Goal: Contribute content

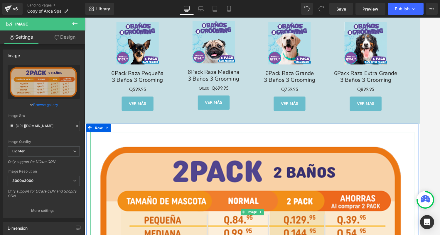
scroll to position [2042, 0]
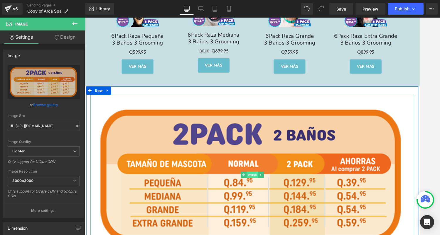
click at [261, 183] on span "Image" at bounding box center [262, 184] width 12 height 7
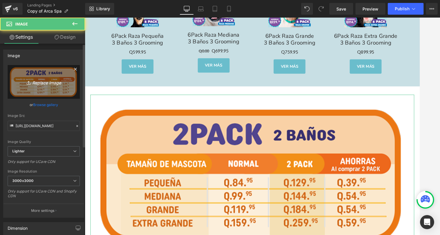
click at [53, 85] on icon "Replace Image" at bounding box center [43, 81] width 47 height 7
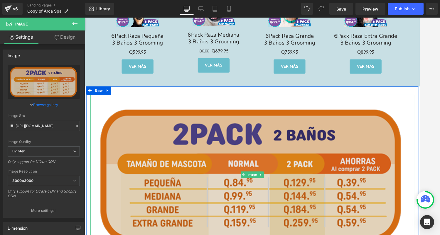
click at [260, 177] on img at bounding box center [262, 184] width 343 height 170
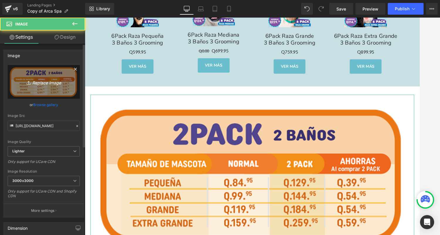
click at [57, 82] on icon "Replace Image" at bounding box center [43, 81] width 47 height 7
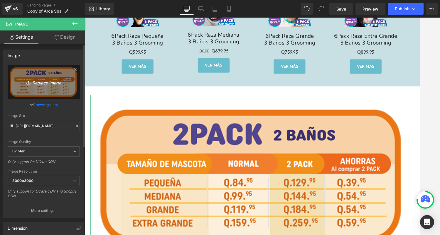
type input "C:\fakepath\ADN Tabla de grooming y baño - Contornos copia-07.svg"
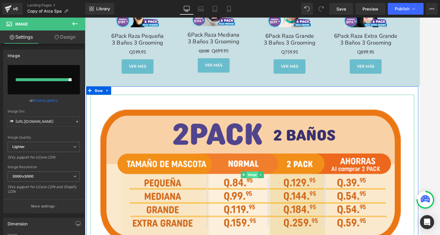
type input "[URL][DOMAIN_NAME]"
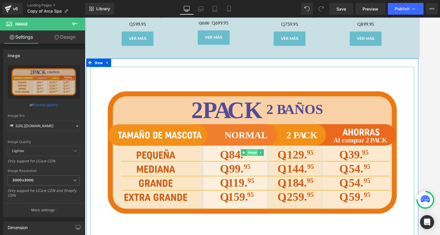
scroll to position [2074, 0]
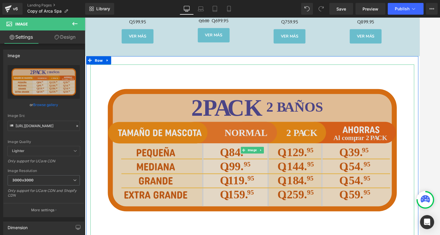
drag, startPoint x: 241, startPoint y: 138, endPoint x: 249, endPoint y: 145, distance: 11.0
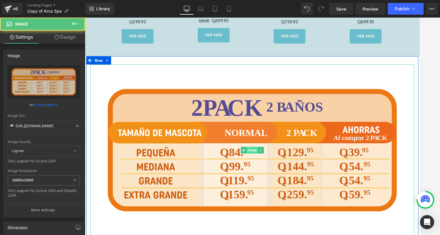
click at [263, 155] on span "Image" at bounding box center [262, 158] width 12 height 7
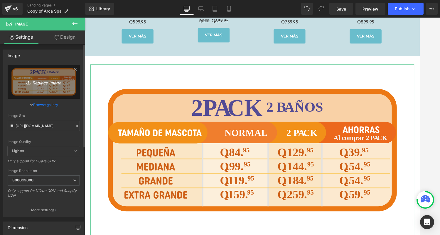
click at [54, 80] on icon "Replace Image" at bounding box center [43, 81] width 47 height 7
type input "C:\fakepath\Sin título-6_Artboard 2 copy 7.svg"
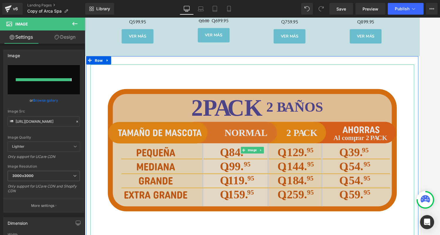
type input "[URL][DOMAIN_NAME]"
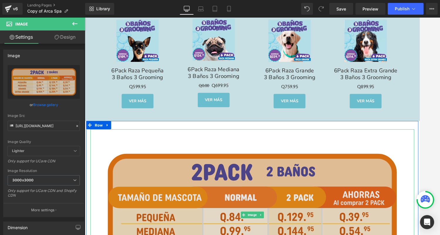
scroll to position [1887, 0]
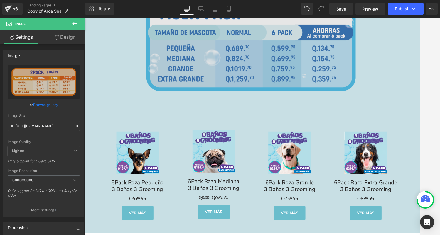
click at [253, 45] on div "Image" at bounding box center [262, 45] width 355 height 167
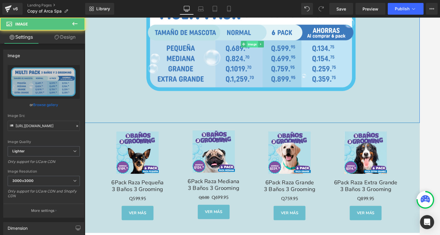
click at [261, 42] on span "Image" at bounding box center [262, 45] width 12 height 7
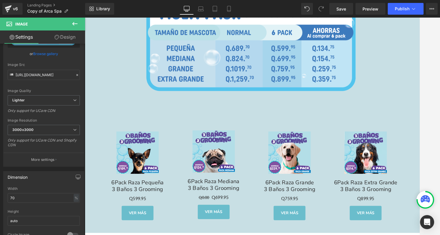
scroll to position [2115, 0]
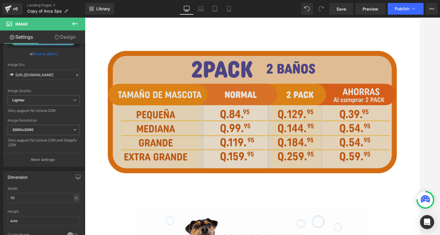
click at [264, 164] on img at bounding box center [262, 118] width 343 height 182
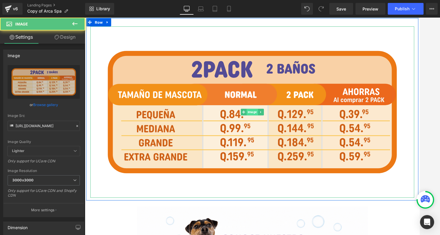
click at [264, 117] on span "Image" at bounding box center [262, 117] width 12 height 7
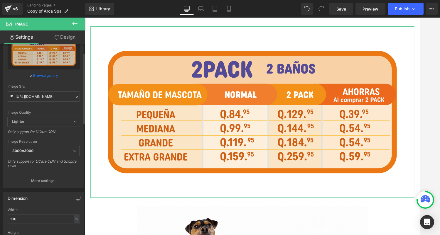
scroll to position [30, 0]
click at [34, 216] on input "100" at bounding box center [44, 219] width 72 height 10
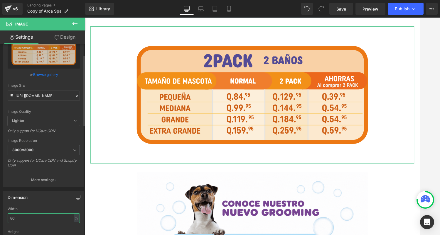
type input "70"
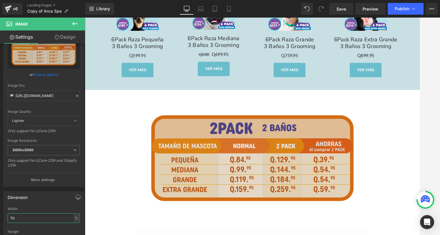
scroll to position [2035, 0]
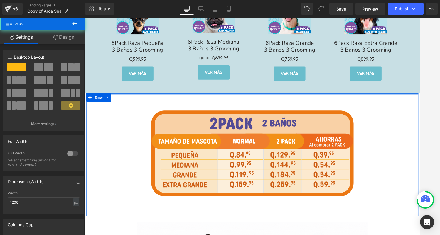
drag, startPoint x: 264, startPoint y: 101, endPoint x: 267, endPoint y: 86, distance: 15.8
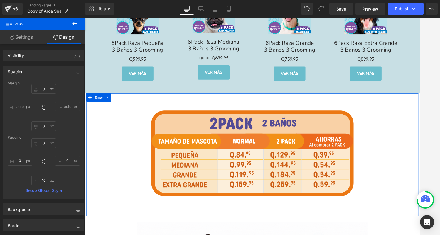
click at [238, 210] on div "Loading Product Data" at bounding box center [220, 212] width 42 height 6
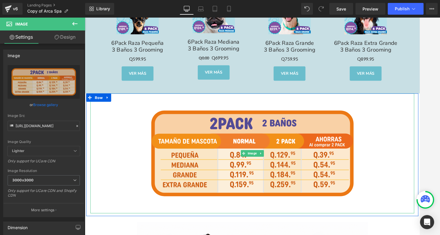
click at [238, 212] on div "Loading Product Data" at bounding box center [220, 212] width 42 height 6
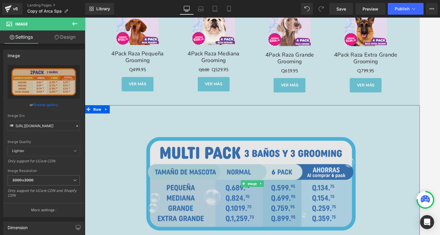
scroll to position [1702, 0]
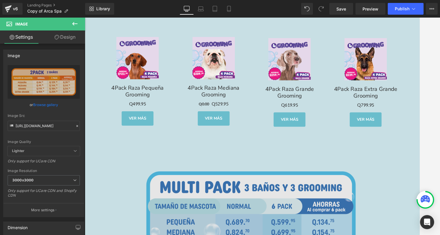
click at [236, 167] on img at bounding box center [262, 230] width 249 height 167
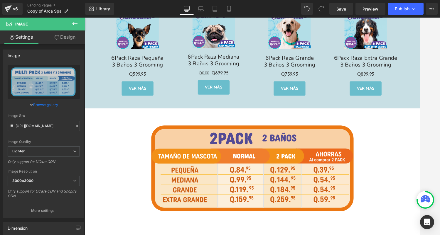
scroll to position [2030, 0]
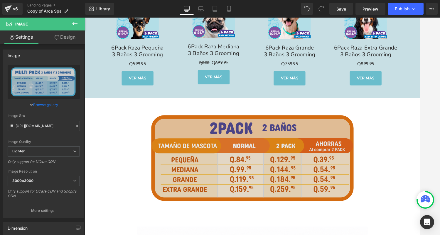
click at [248, 188] on img at bounding box center [262, 166] width 240 height 127
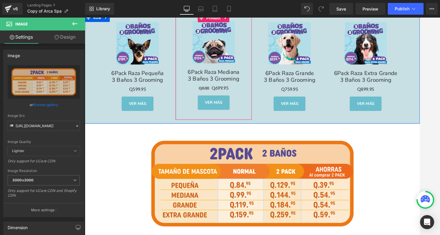
scroll to position [1975, 0]
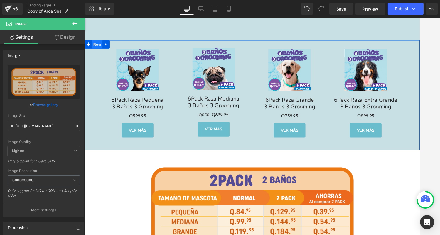
click at [96, 42] on span "Row" at bounding box center [97, 46] width 11 height 9
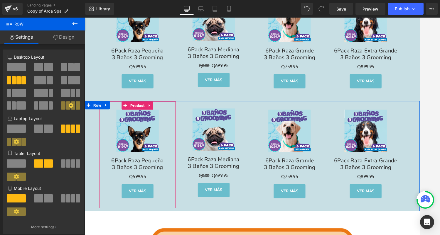
scroll to position [2050, 0]
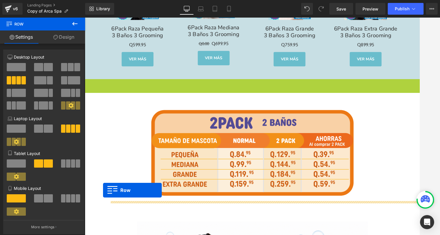
drag, startPoint x: 99, startPoint y: 83, endPoint x: 104, endPoint y: 201, distance: 118.4
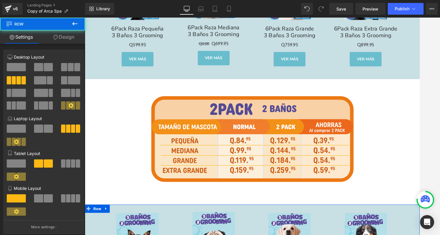
click at [115, 94] on div at bounding box center [262, 146] width 343 height 127
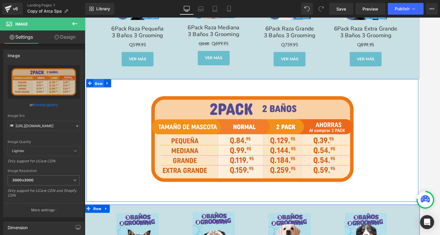
click at [98, 83] on span "Row" at bounding box center [99, 87] width 11 height 9
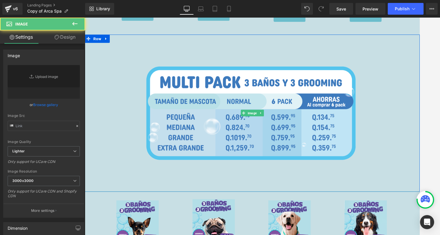
type input "[URL][DOMAIN_NAME]"
click at [98, 76] on div at bounding box center [262, 119] width 355 height 167
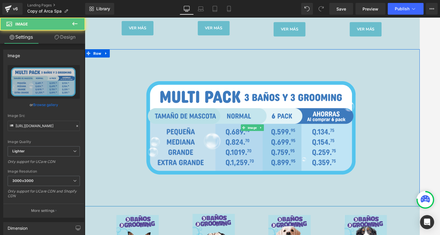
scroll to position [1786, 0]
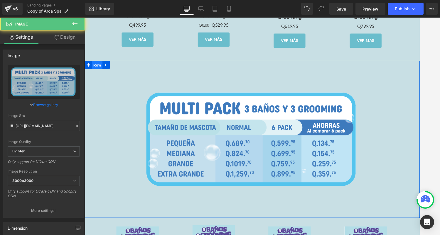
click at [98, 66] on span "Row" at bounding box center [97, 68] width 11 height 9
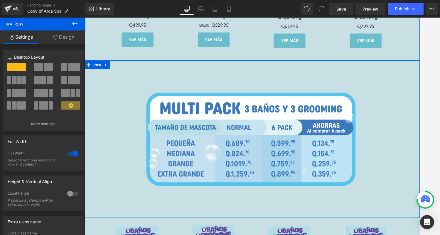
click at [73, 36] on link "Design" at bounding box center [64, 37] width 43 height 13
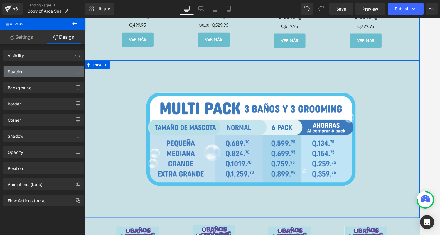
type input "#c8dfe4"
type input "100"
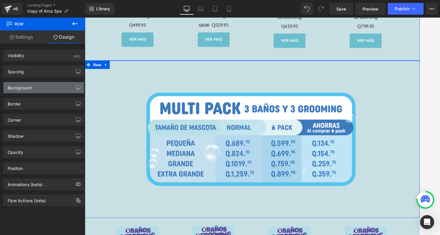
click at [48, 88] on div "Background" at bounding box center [44, 87] width 80 height 11
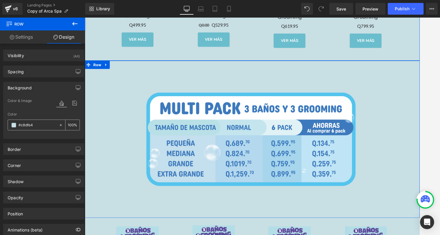
click at [42, 125] on input "#c8dfe4" at bounding box center [37, 125] width 38 height 6
drag, startPoint x: 42, startPoint y: 125, endPoint x: 13, endPoint y: 125, distance: 29.0
click at [13, 125] on div "#c8dfe4" at bounding box center [33, 125] width 51 height 10
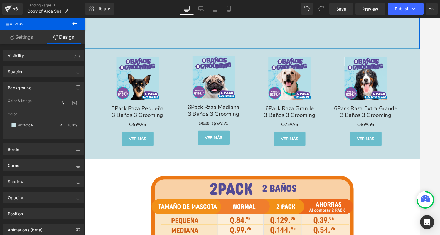
scroll to position [1992, 0]
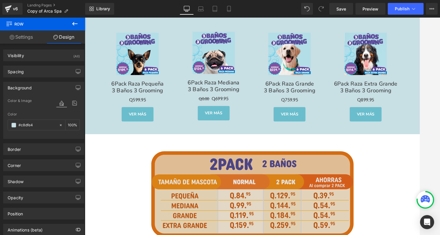
click at [158, 144] on img at bounding box center [262, 204] width 240 height 127
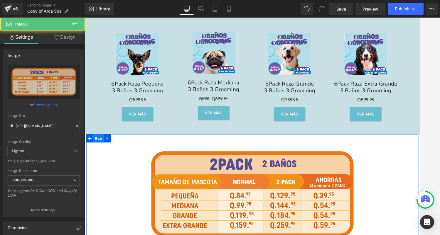
click at [98, 141] on span "Row" at bounding box center [99, 145] width 11 height 9
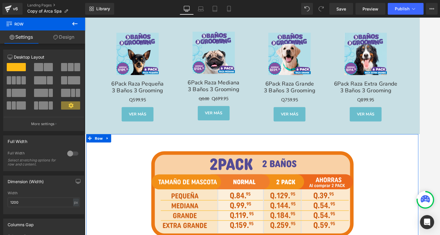
click at [73, 35] on link "Design" at bounding box center [64, 37] width 43 height 13
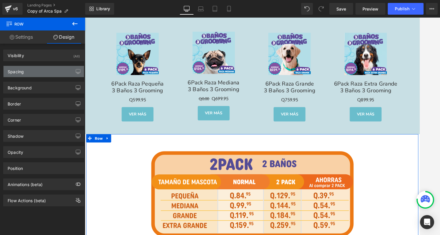
click at [47, 70] on div "Spacing" at bounding box center [44, 71] width 80 height 11
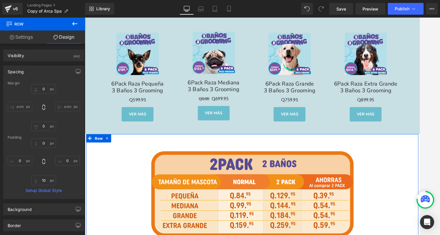
click at [38, 80] on div "Spacing [GEOGRAPHIC_DATA] 0px 0 auto auto 0px 0 auto auto [GEOGRAPHIC_DATA] 0px…" at bounding box center [43, 133] width 81 height 134
click at [38, 72] on div "Spacing" at bounding box center [44, 71] width 80 height 11
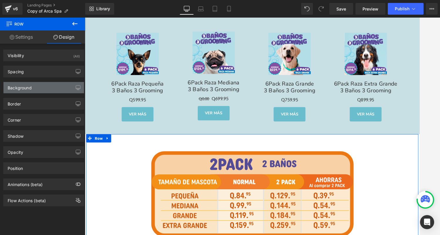
click at [33, 86] on div "Background" at bounding box center [44, 87] width 80 height 11
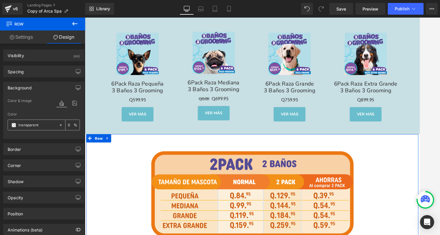
click at [42, 126] on input "transparent" at bounding box center [37, 125] width 38 height 6
paste input "#c8dfe4"
type input "#c8dfe4"
type input "100"
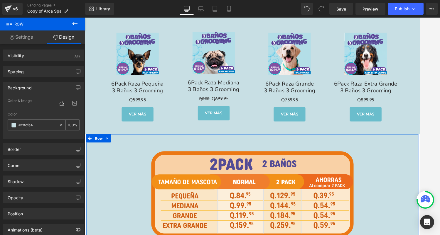
type input "#c8dfe4"
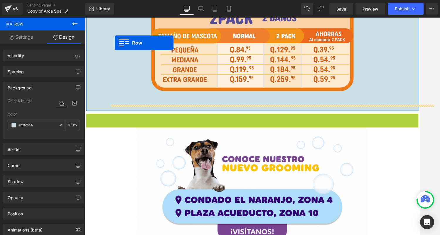
scroll to position [2106, 0]
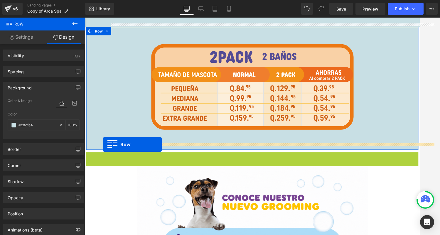
drag, startPoint x: 101, startPoint y: 52, endPoint x: 104, endPoint y: 154, distance: 101.9
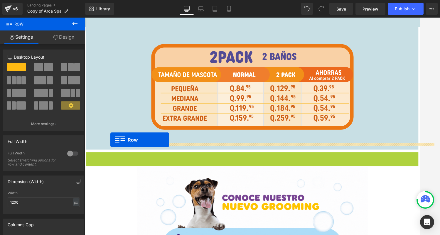
drag, startPoint x: 100, startPoint y: 158, endPoint x: 111, endPoint y: 147, distance: 15.8
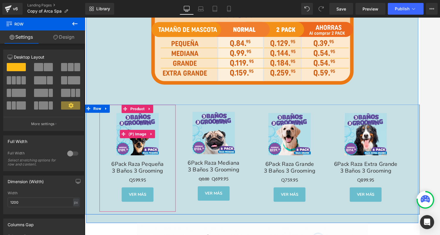
scroll to position [2210, 0]
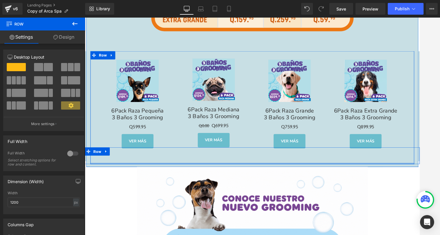
drag, startPoint x: 167, startPoint y: 171, endPoint x: 170, endPoint y: 158, distance: 13.3
click at [170, 158] on div "Sale Off (P) Image 6Pack Raza Pequeña 3 Baños 3 Grooming Text Block Q0 Q599.95 …" at bounding box center [262, 113] width 343 height 120
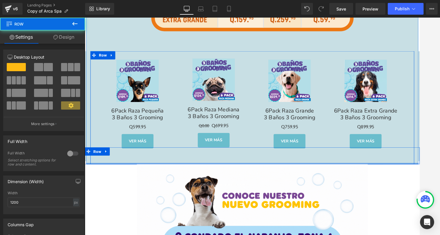
drag, startPoint x: 168, startPoint y: 171, endPoint x: 175, endPoint y: 156, distance: 16.4
click at [175, 156] on div "Image Sale Off (P) Image 6Pack Raza Pequeña 3 Baños 3 Grooming Text Block Q0 Q5…" at bounding box center [262, 48] width 352 height 250
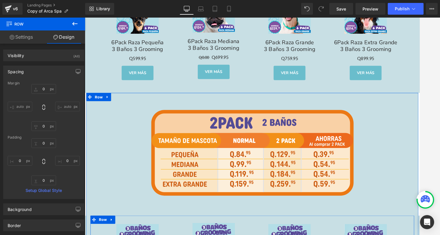
scroll to position [2037, 0]
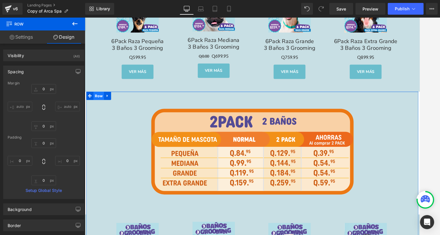
click at [100, 96] on span "Row" at bounding box center [99, 100] width 11 height 9
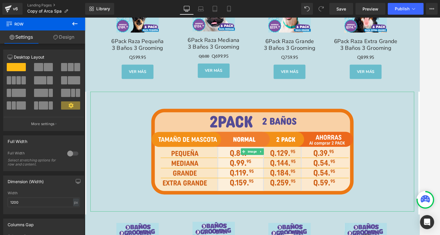
drag, startPoint x: 189, startPoint y: 169, endPoint x: 105, endPoint y: 159, distance: 84.2
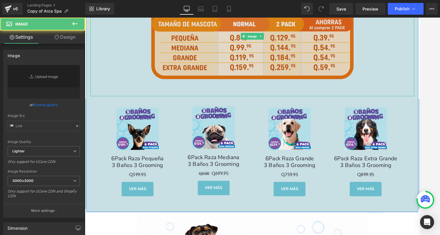
type input "[URL][DOMAIN_NAME]"
click at [266, 67] on img at bounding box center [262, 37] width 240 height 127
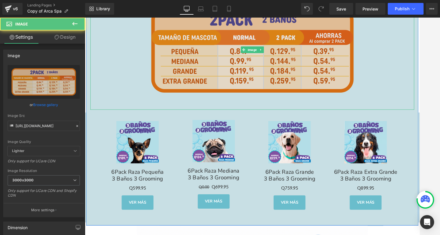
scroll to position [2392, 0]
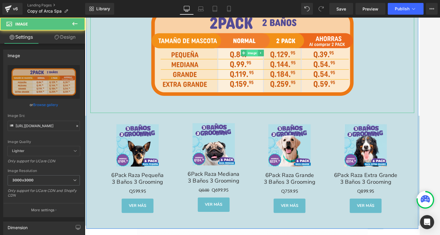
click at [263, 52] on span "Image" at bounding box center [262, 55] width 12 height 7
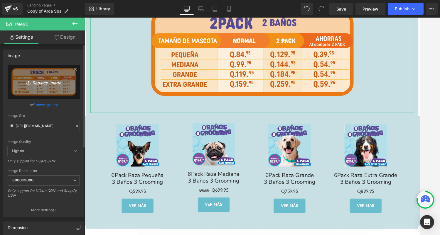
click at [39, 80] on icon "Replace Image" at bounding box center [43, 81] width 47 height 7
type input "C:\fakepath\Sin título-6_Artboard 2 copy 7 copia.svg"
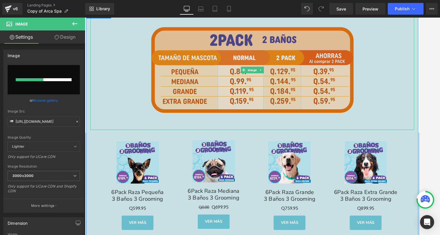
scroll to position [2372, 0]
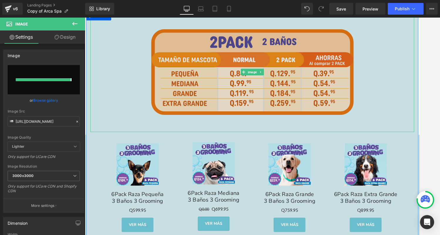
type input "[URL][DOMAIN_NAME]"
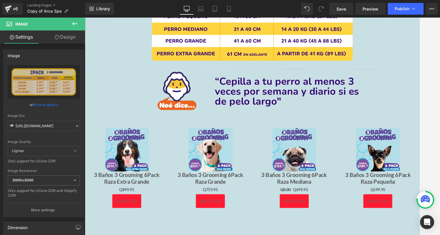
scroll to position [940, 0]
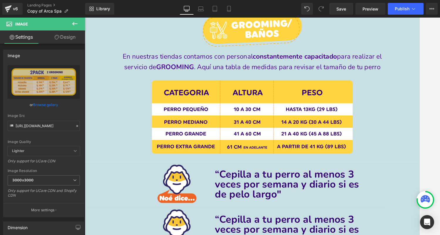
drag, startPoint x: 177, startPoint y: 202, endPoint x: 93, endPoint y: 194, distance: 84.6
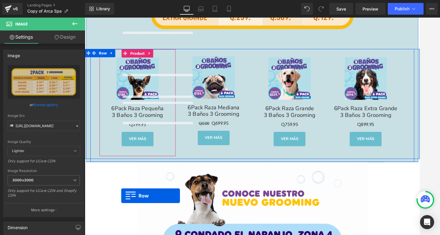
scroll to position [2501, 0]
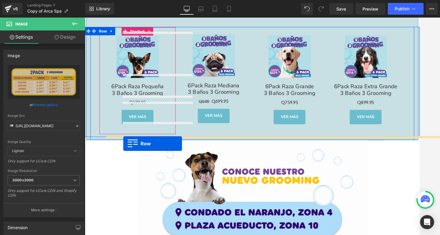
drag, startPoint x: 99, startPoint y: 46, endPoint x: 126, endPoint y: 151, distance: 108.5
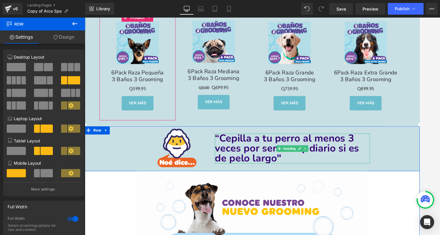
click at [284, 161] on span "“Cepilla a tu perro al menos 3 veces por semana y diario si es de pelo largo" at bounding box center [299, 157] width 153 height 36
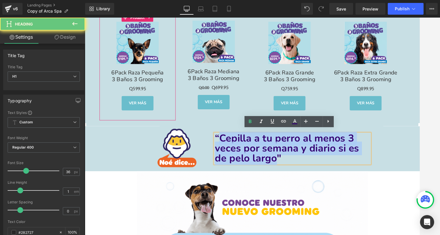
drag, startPoint x: 286, startPoint y: 163, endPoint x: 228, endPoint y: 141, distance: 61.5
click at [228, 141] on span "“Cepilla a tu perro al menos 3 veces por semana y diario si es de pelo largo" at bounding box center [299, 157] width 153 height 36
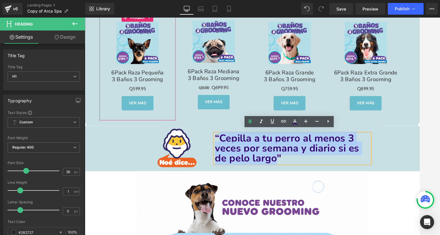
paste div
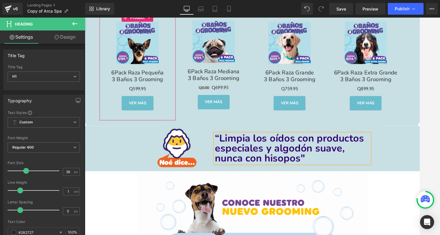
click at [430, 144] on div "“Limpia los oídos con productos especiales y algodón suave, nunca con hisopos" …" at bounding box center [331, 157] width 217 height 48
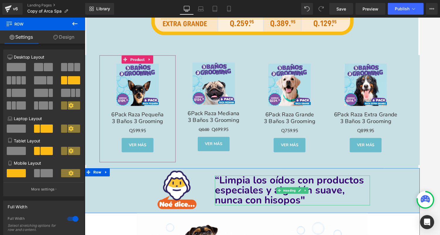
scroll to position [2444, 0]
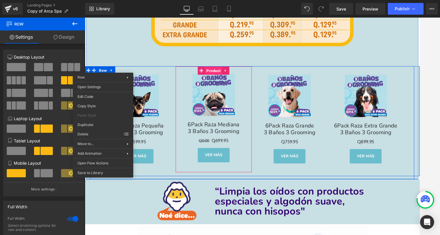
click at [221, 70] on span "Product" at bounding box center [221, 74] width 18 height 9
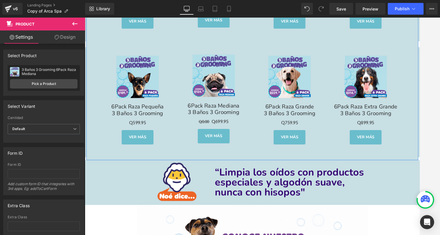
scroll to position [2591, 0]
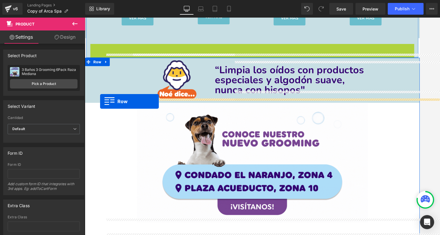
drag, startPoint x: 100, startPoint y: 45, endPoint x: 101, endPoint y: 107, distance: 61.6
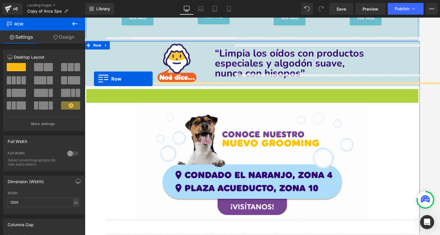
drag, startPoint x: 98, startPoint y: 93, endPoint x: 95, endPoint y: 83, distance: 10.8
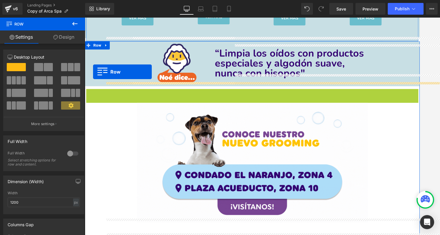
drag, startPoint x: 97, startPoint y: 90, endPoint x: 94, endPoint y: 75, distance: 15.4
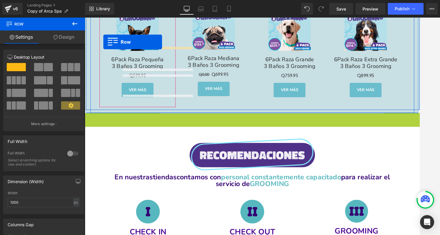
scroll to position [2486, 0]
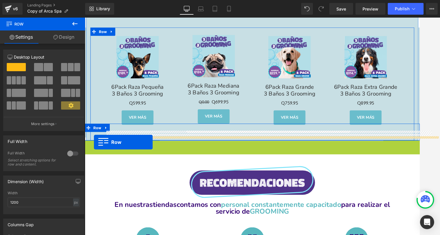
drag, startPoint x: 97, startPoint y: 45, endPoint x: 94, endPoint y: 150, distance: 104.5
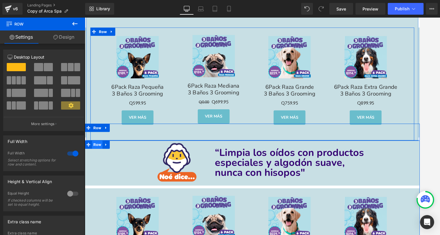
click at [99, 151] on span "Row" at bounding box center [97, 152] width 11 height 9
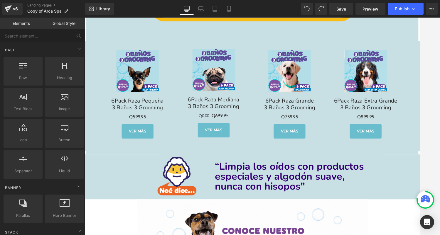
scroll to position [2466, 0]
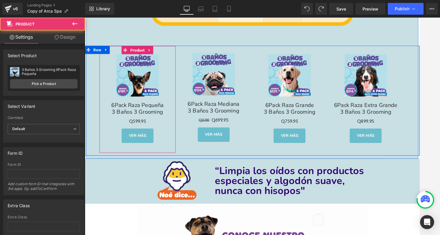
click at [121, 48] on div "Sale Off (P) Image 6Pack Raza Pequeña 3 Baños 3 Grooming Text Block Q0 Q599.95 …" at bounding box center [262, 106] width 355 height 117
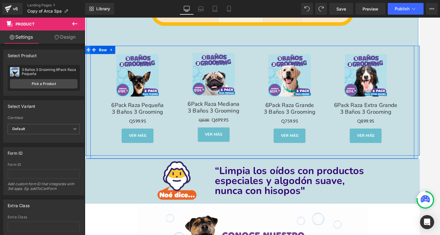
click at [89, 50] on icon at bounding box center [89, 52] width 4 height 4
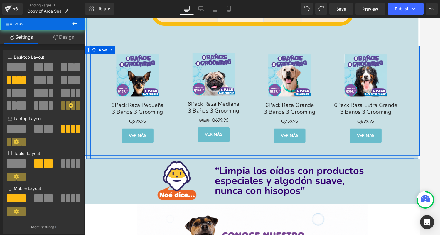
click at [87, 51] on span at bounding box center [89, 52] width 8 height 9
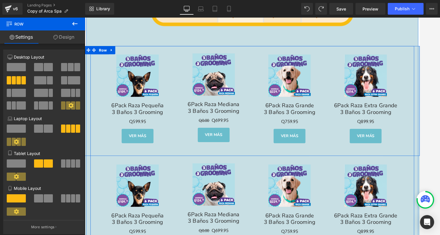
click at [79, 108] on div "Row You are previewing how the will restyle your page. You can not edit Element…" at bounding box center [220, 122] width 440 height 245
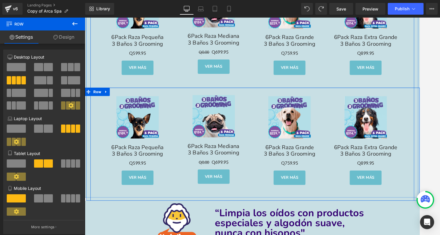
scroll to position [2574, 0]
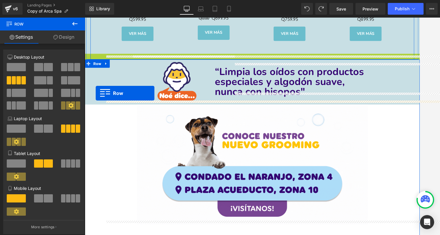
drag, startPoint x: 97, startPoint y: 55, endPoint x: 96, endPoint y: 98, distance: 42.8
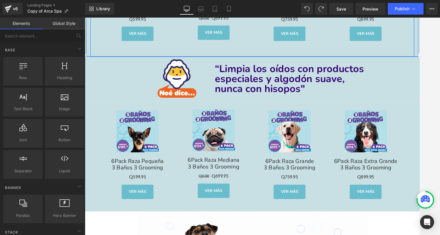
click at [435, 102] on div at bounding box center [262, 127] width 355 height 218
click at [85, 18] on div at bounding box center [85, 18] width 0 height 0
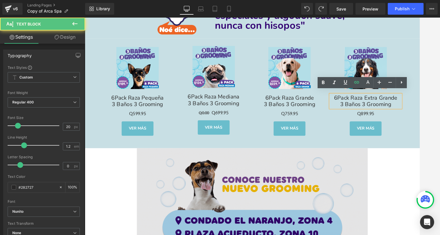
click at [361, 198] on img at bounding box center [262, 220] width 245 height 128
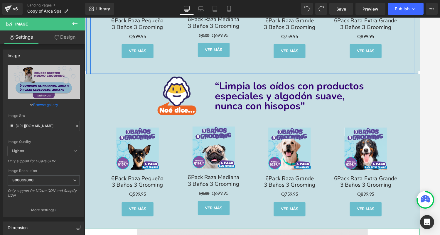
scroll to position [2553, 0]
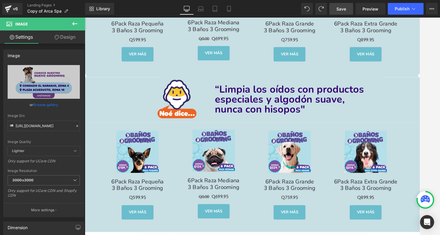
click at [344, 8] on span "Save" at bounding box center [341, 9] width 10 height 6
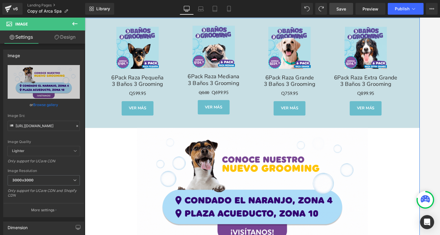
scroll to position [2675, 0]
